Goal: Entertainment & Leisure: Consume media (video, audio)

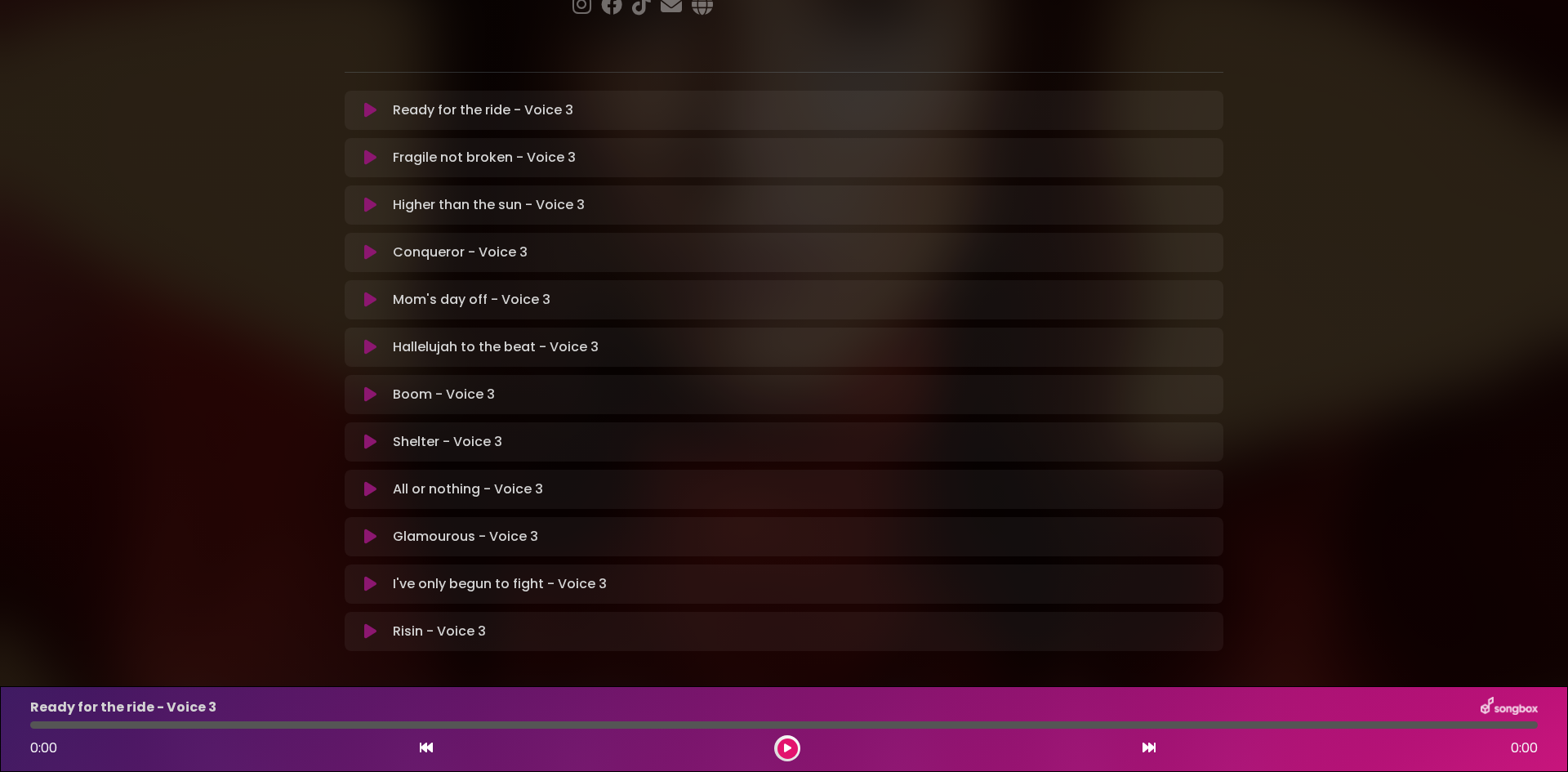
scroll to position [312, 0]
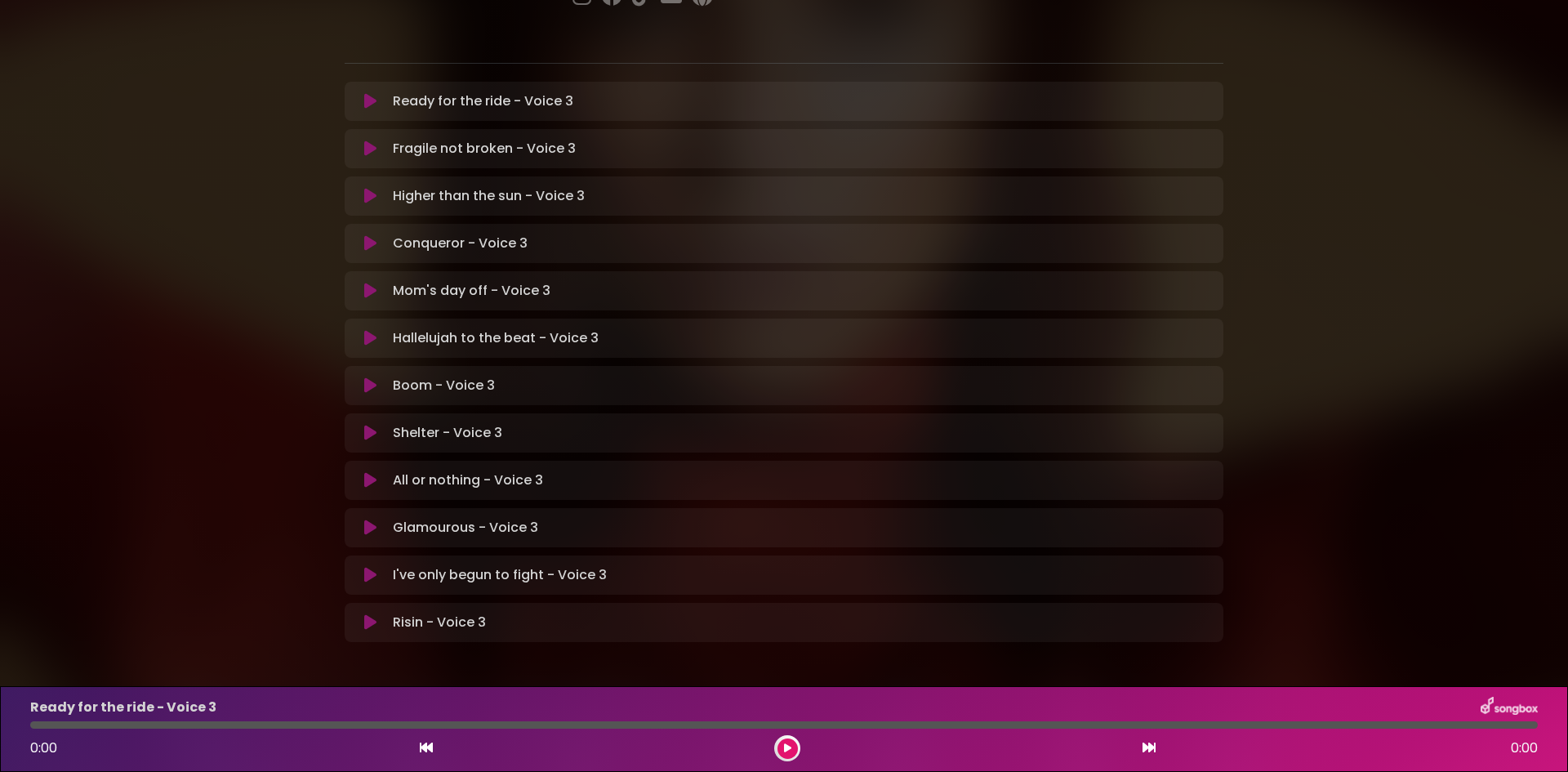
click at [367, 378] on icon at bounding box center [370, 385] width 12 height 16
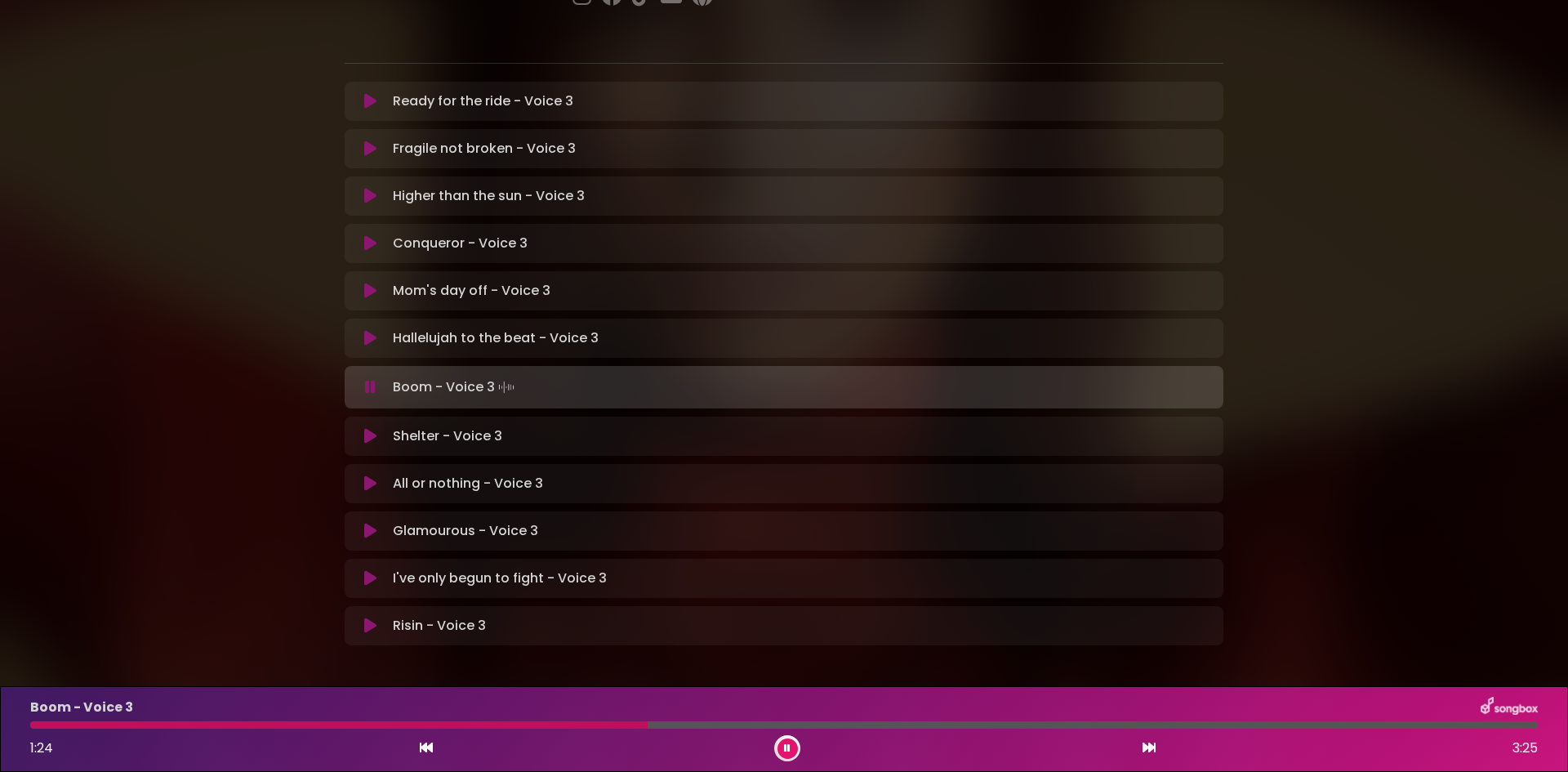
click at [471, 724] on div at bounding box center [339, 725] width 617 height 8
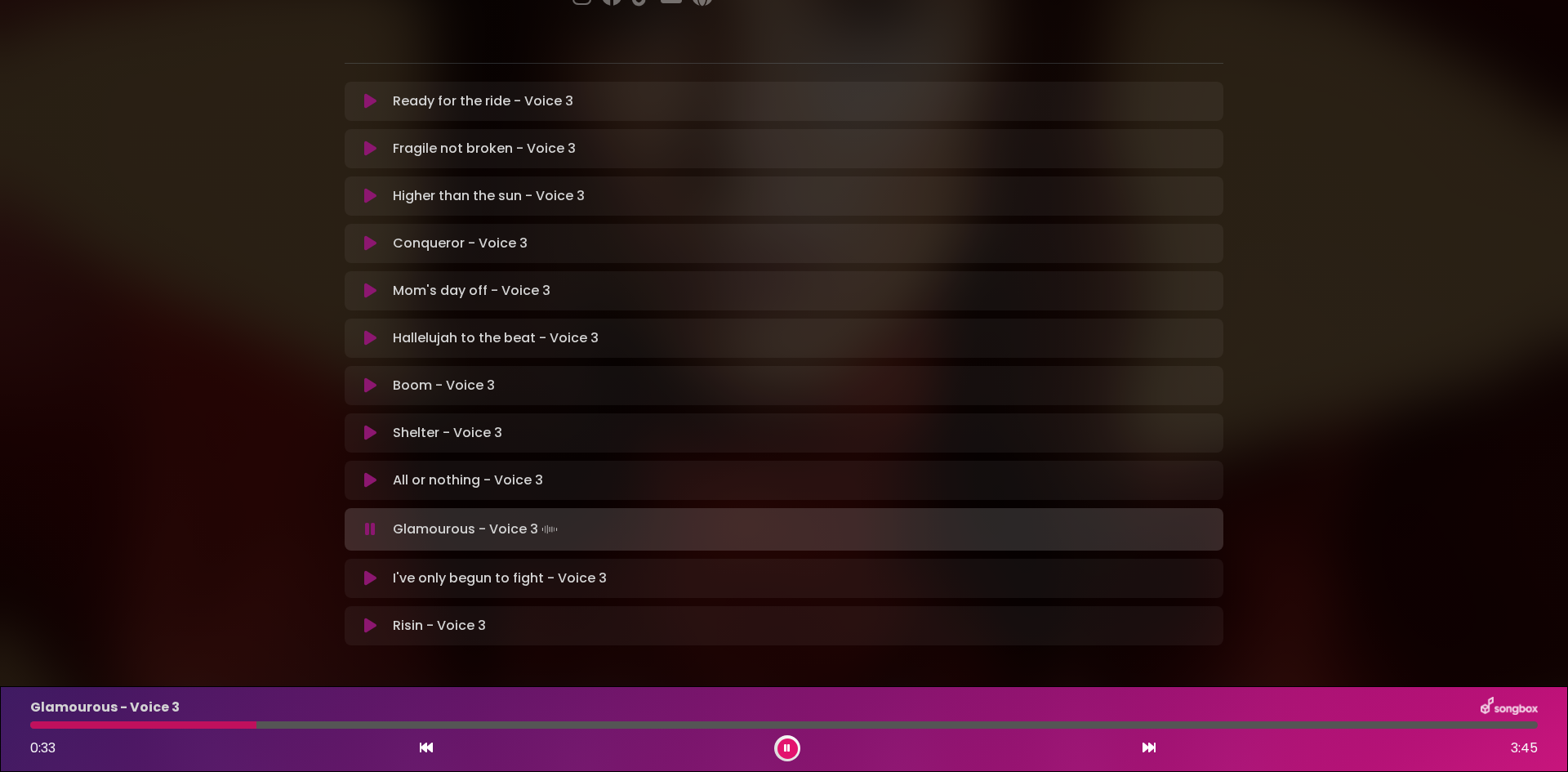
click at [118, 726] on div at bounding box center [143, 725] width 226 height 8
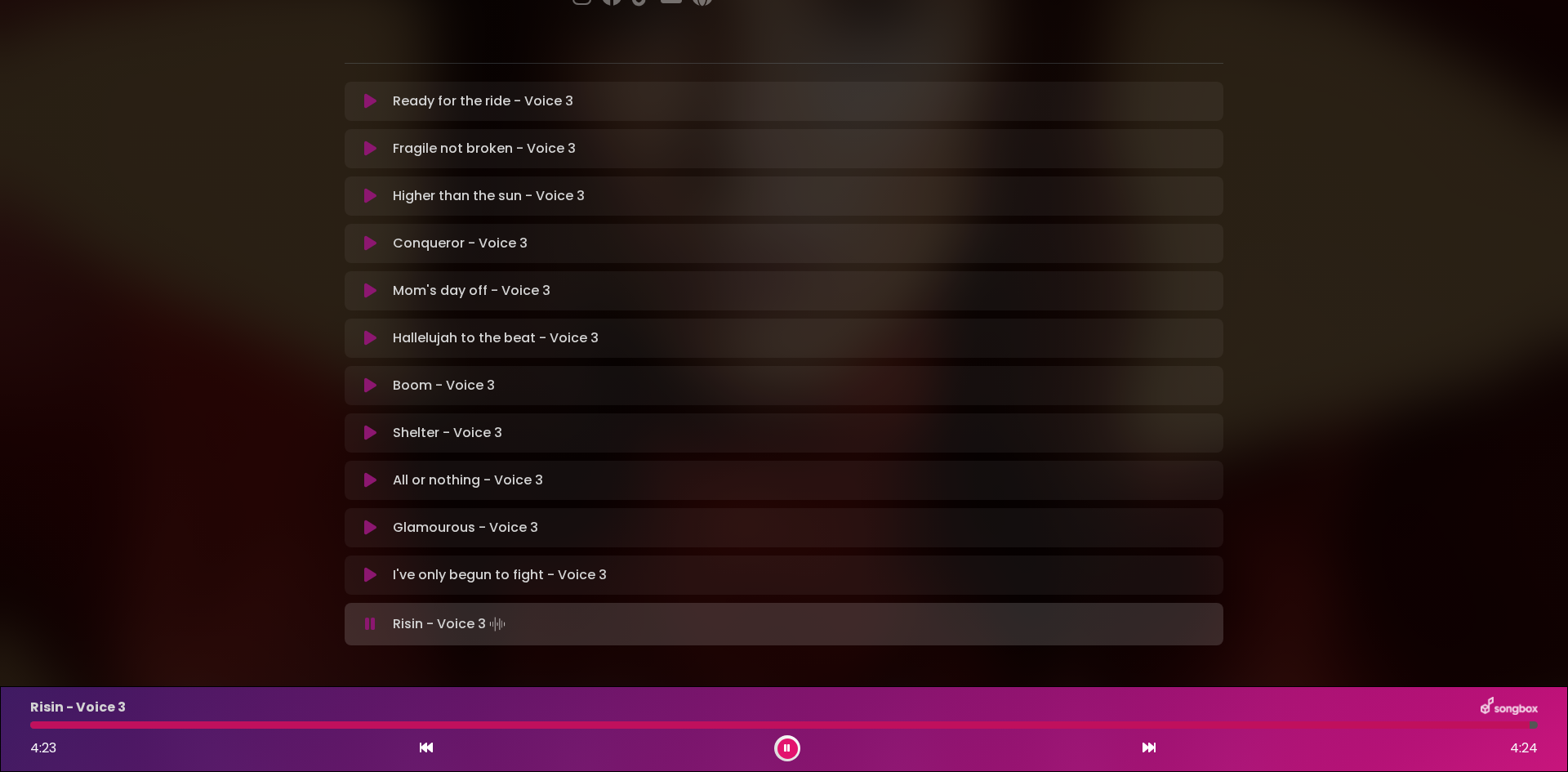
click at [367, 93] on icon at bounding box center [370, 101] width 12 height 16
